Goal: Task Accomplishment & Management: Use online tool/utility

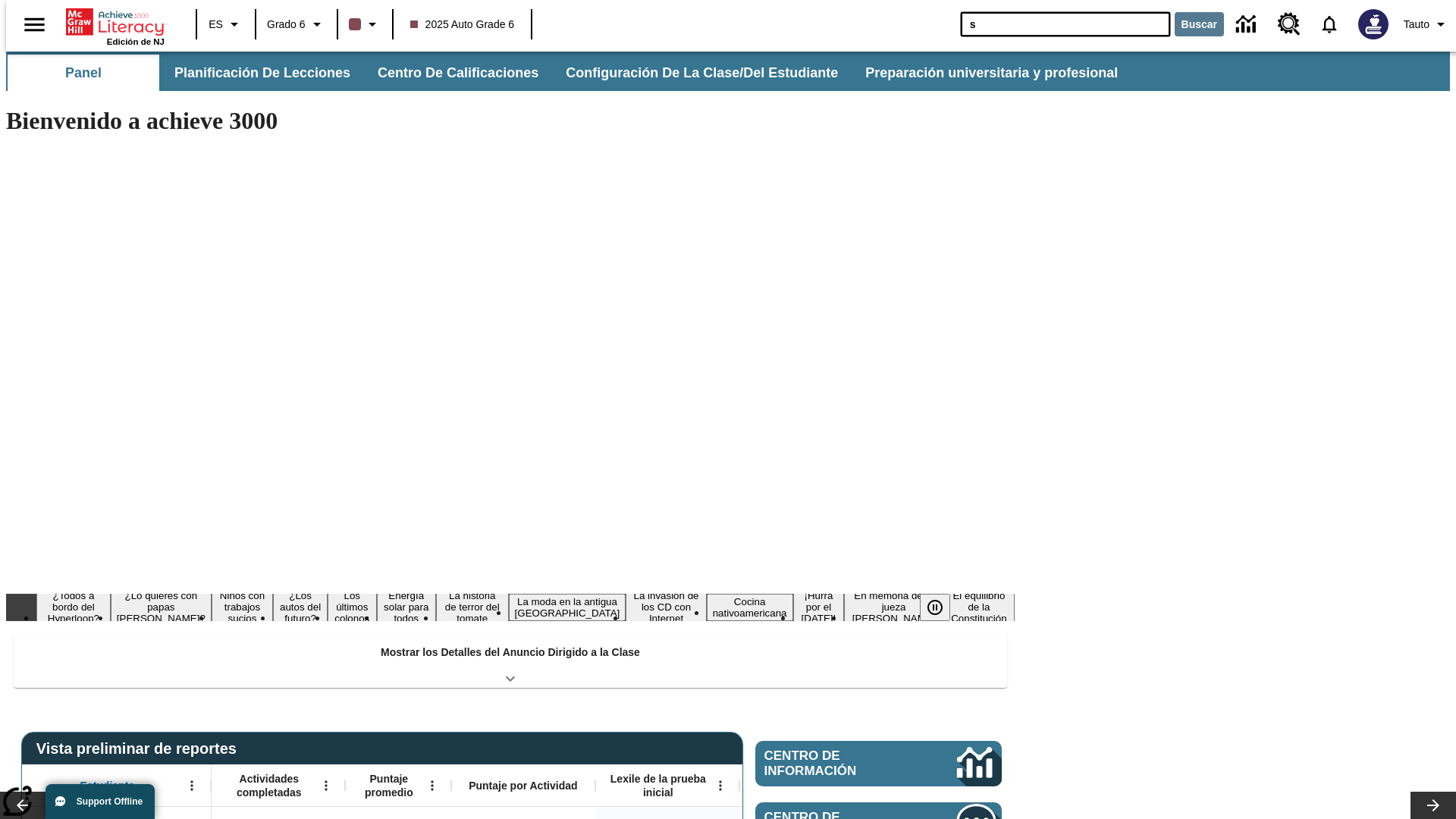
type input "s"
click at [1190, 24] on button "Buscar" at bounding box center [1199, 24] width 49 height 24
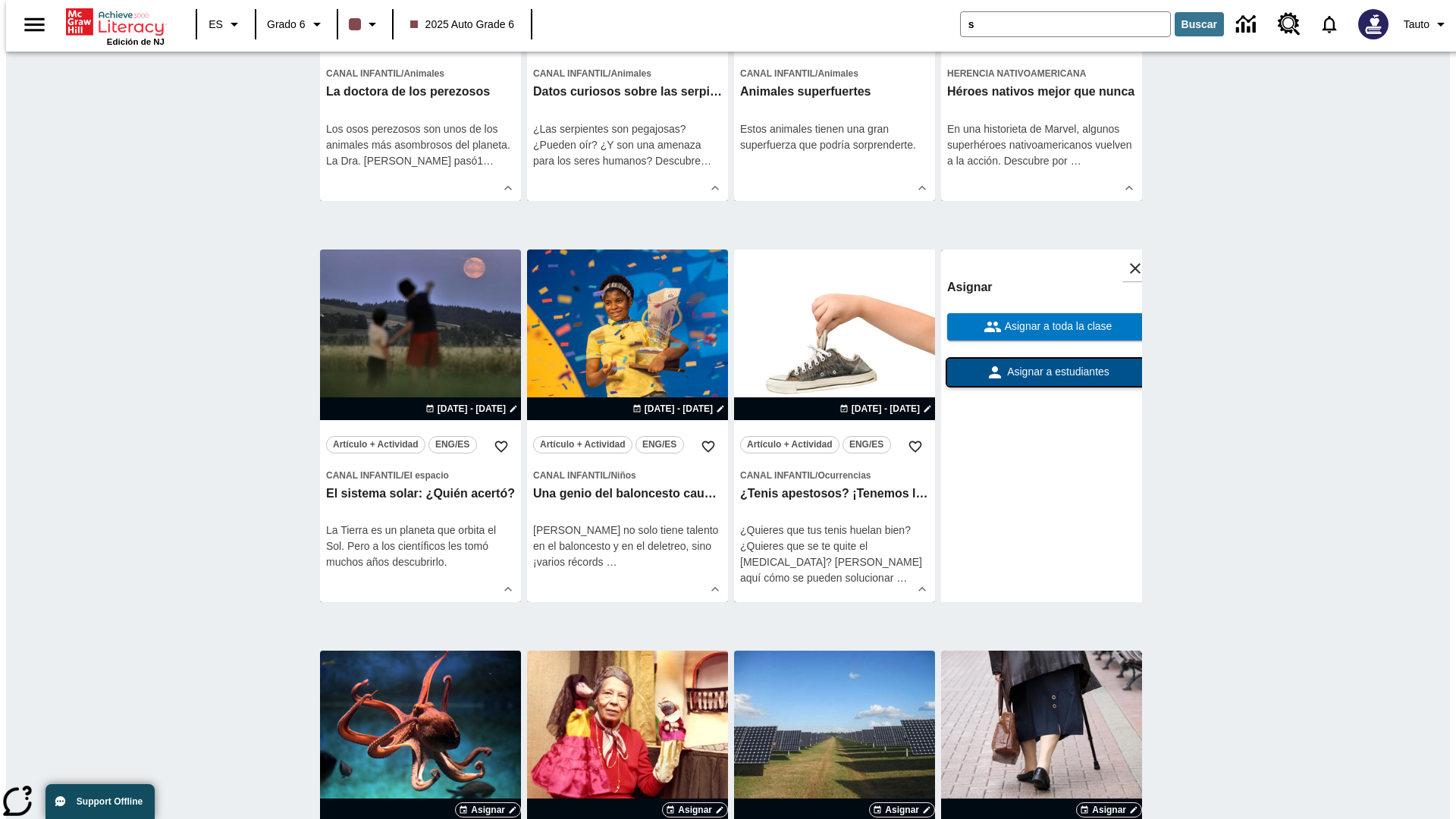
click at [1042, 373] on span "Asignar a estudiantes" at bounding box center [1057, 372] width 106 height 16
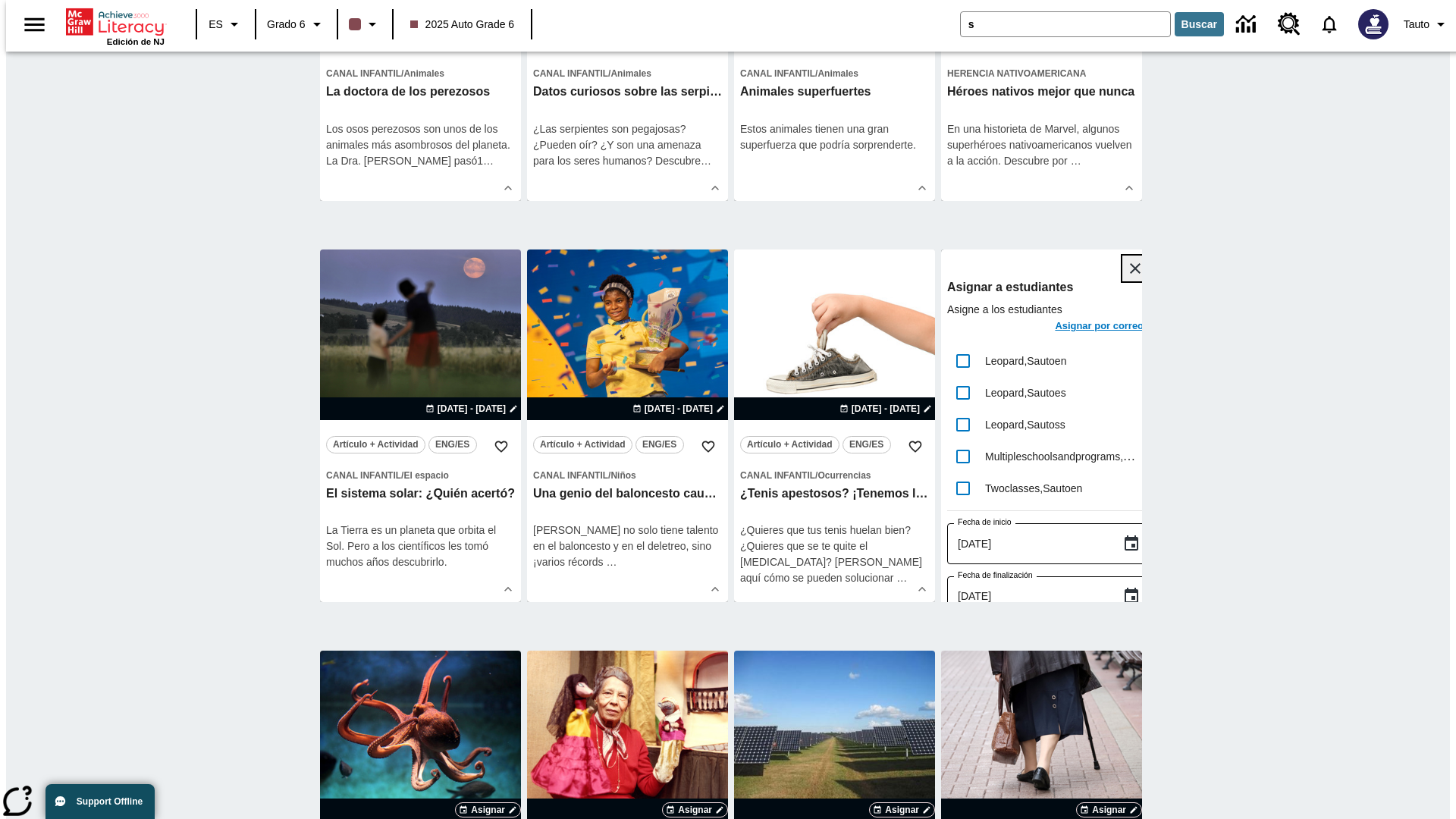
click at [1130, 269] on icon "Cerrar" at bounding box center [1136, 268] width 11 height 11
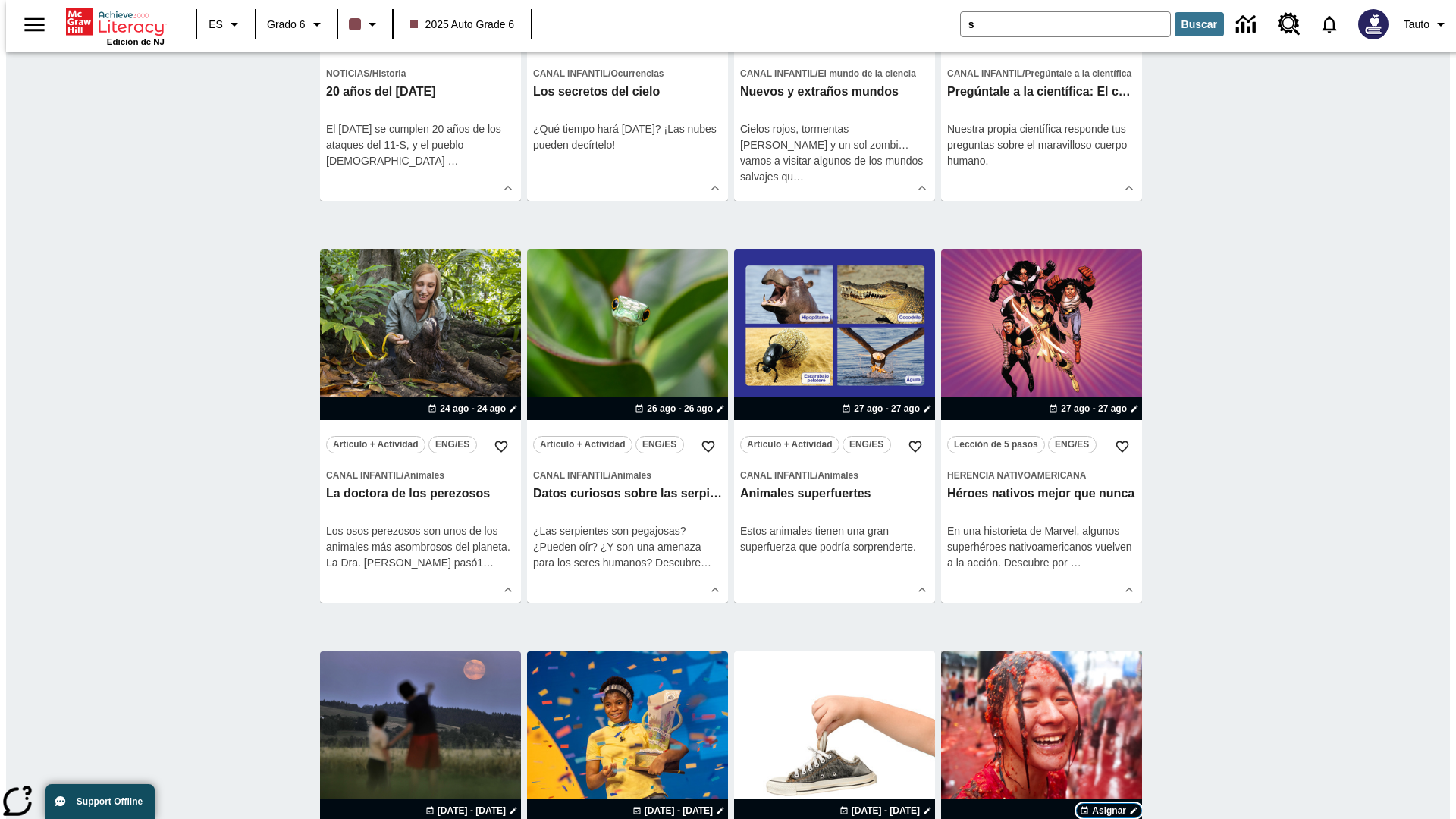
click at [1109, 804] on span "Asignar" at bounding box center [1109, 810] width 34 height 13
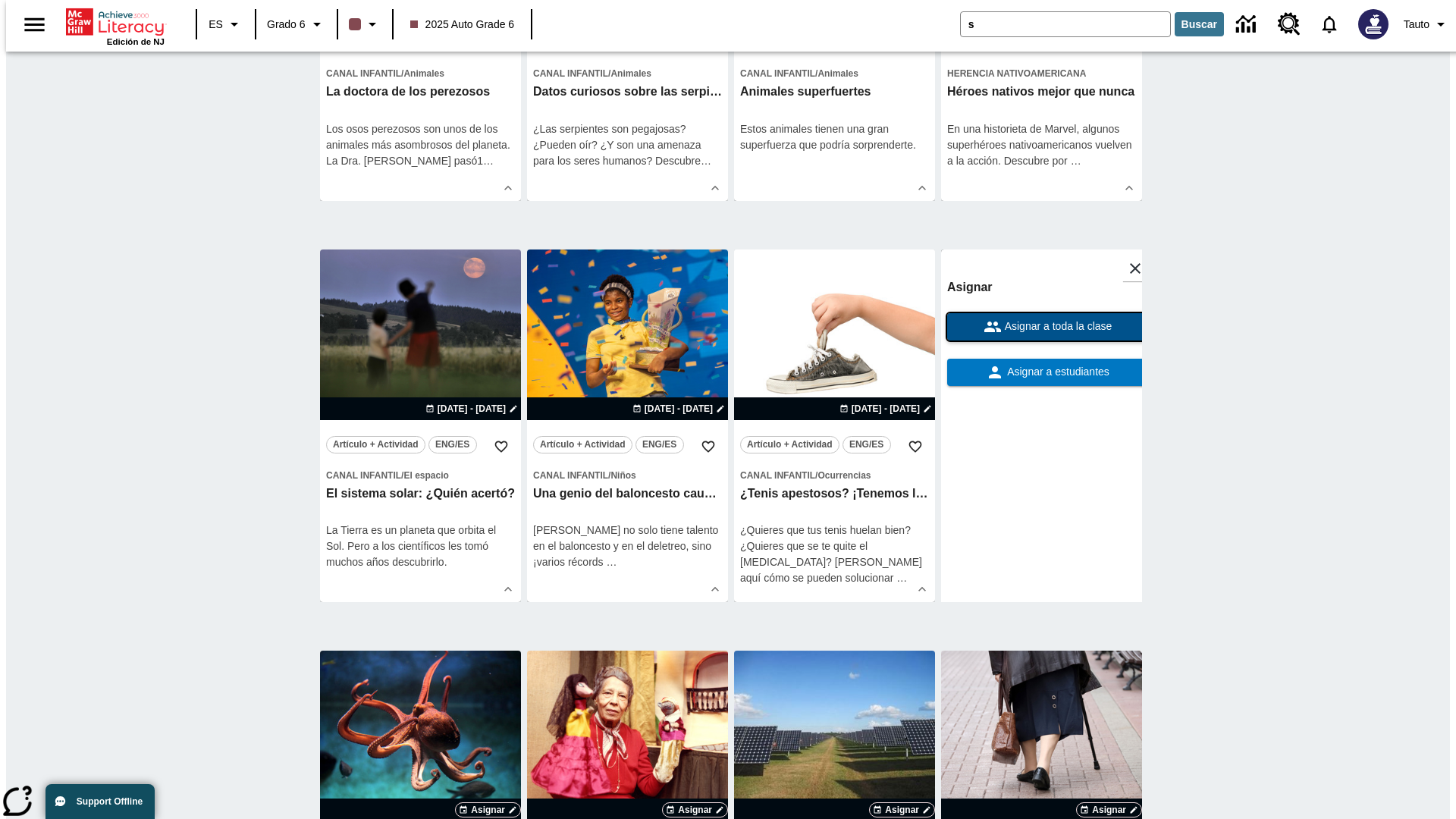
click at [1042, 327] on span "Asignar a toda la clase" at bounding box center [1057, 327] width 110 height 16
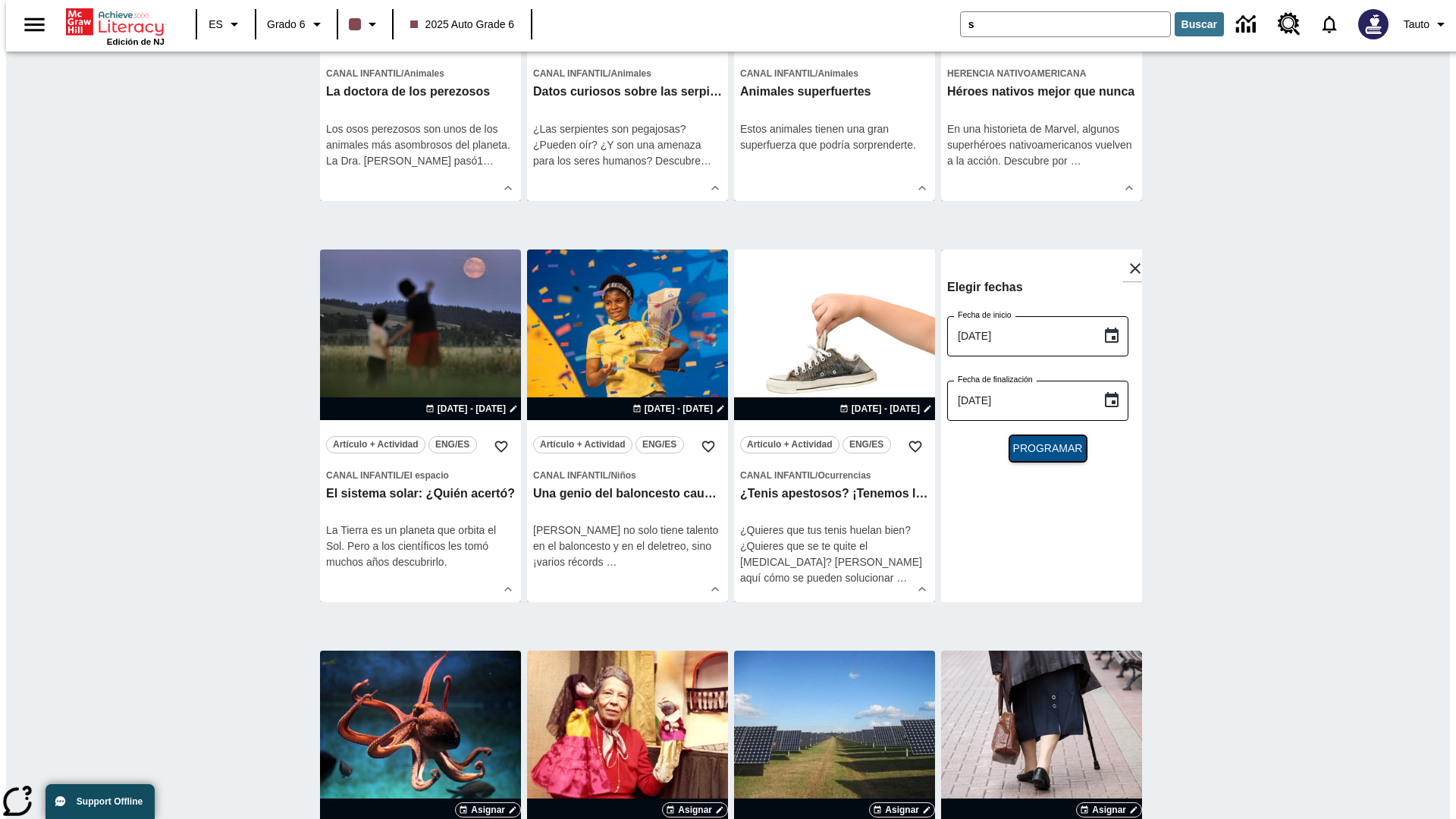
click at [1042, 449] on span "Programar" at bounding box center [1048, 449] width 70 height 16
